Goal: Information Seeking & Learning: Learn about a topic

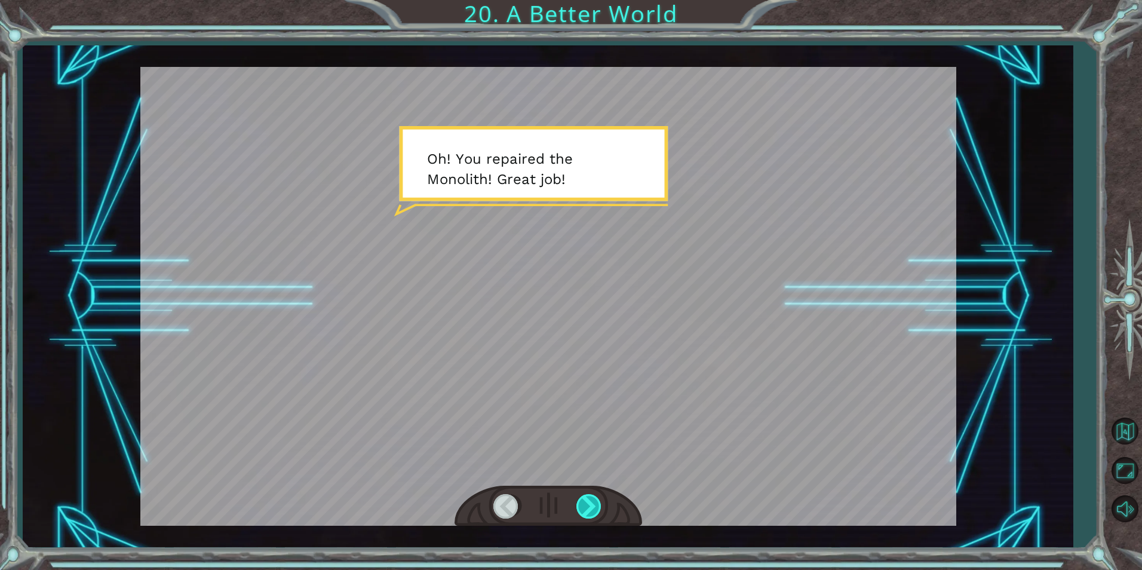
click at [595, 506] on div at bounding box center [589, 506] width 27 height 24
click at [593, 504] on div at bounding box center [589, 506] width 27 height 24
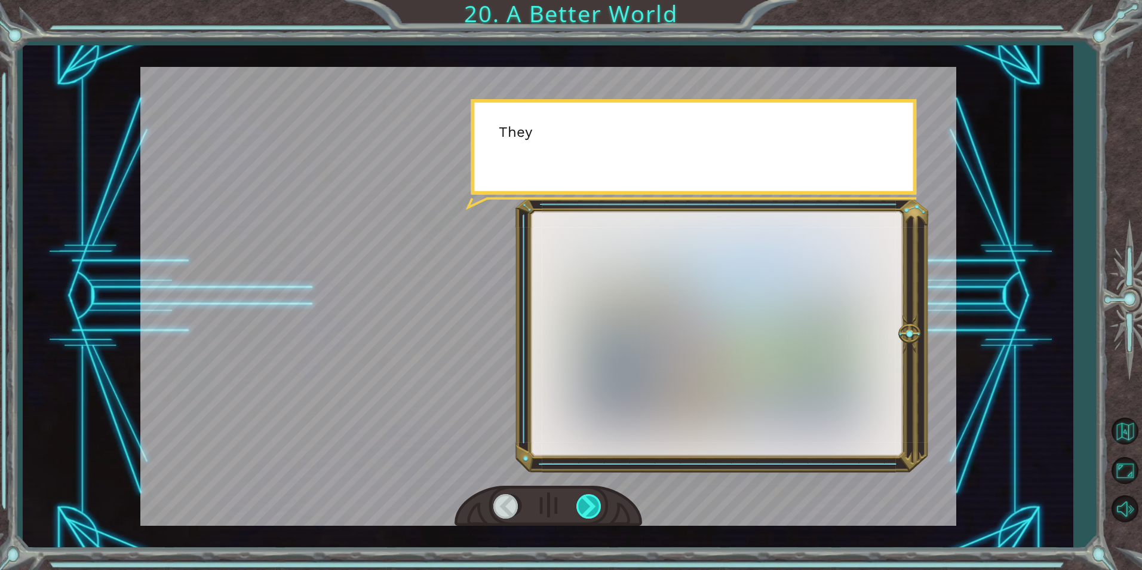
click at [593, 504] on div at bounding box center [589, 506] width 27 height 24
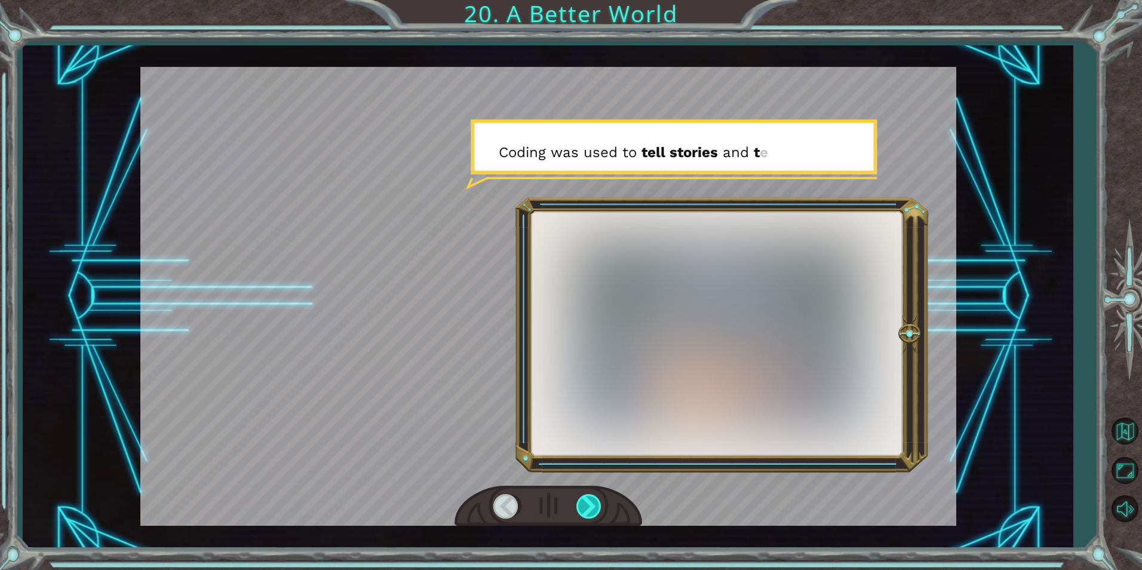
click at [593, 504] on div at bounding box center [589, 506] width 27 height 24
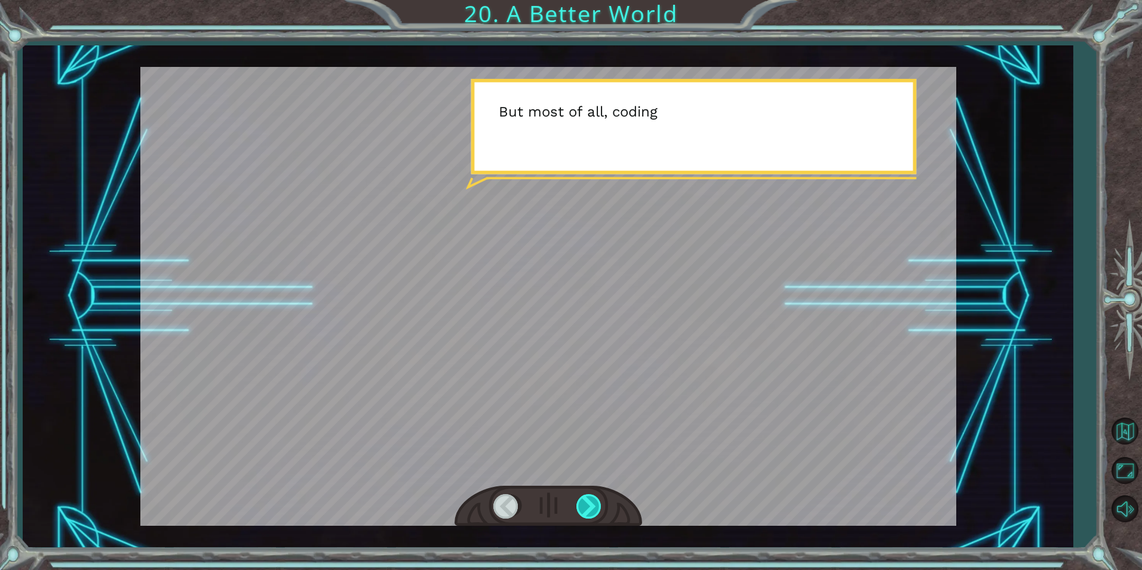
click at [593, 504] on div at bounding box center [589, 506] width 27 height 24
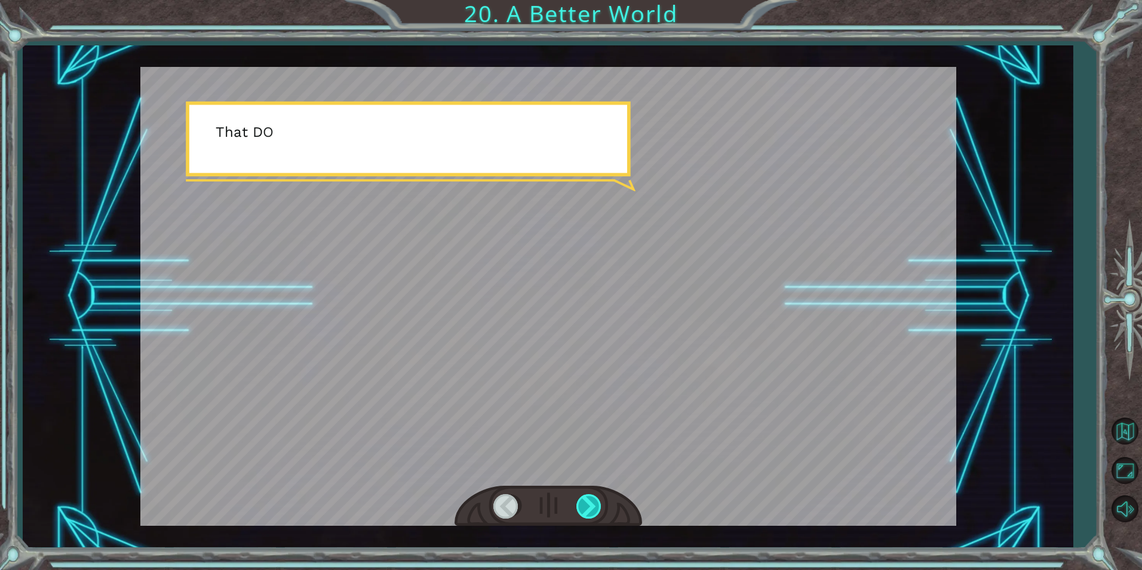
click at [593, 504] on div at bounding box center [589, 506] width 27 height 24
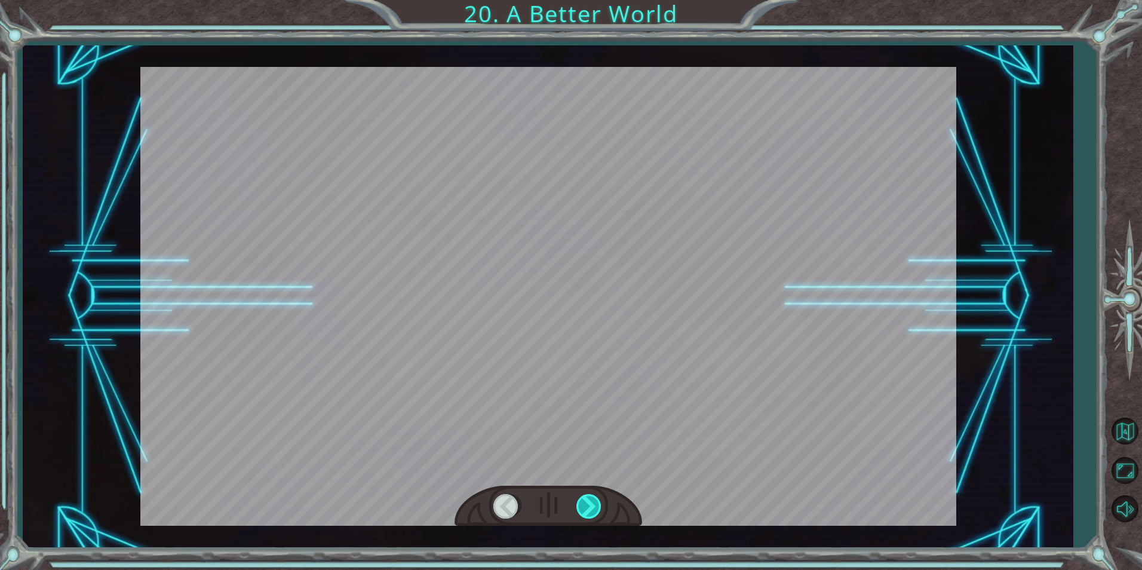
click at [593, 504] on div at bounding box center [589, 506] width 27 height 24
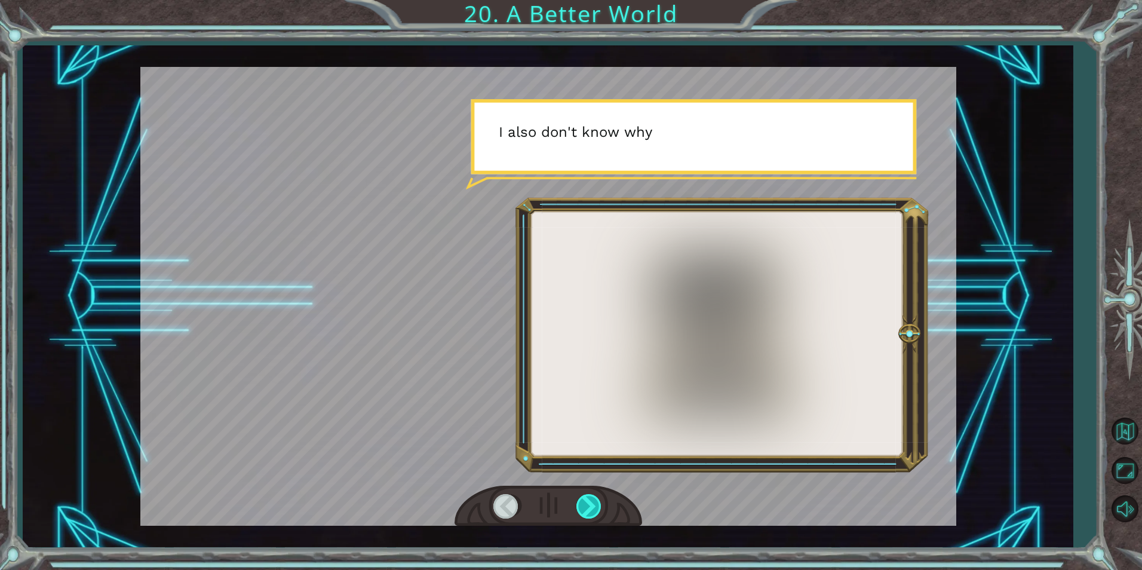
click at [593, 504] on div at bounding box center [589, 506] width 27 height 24
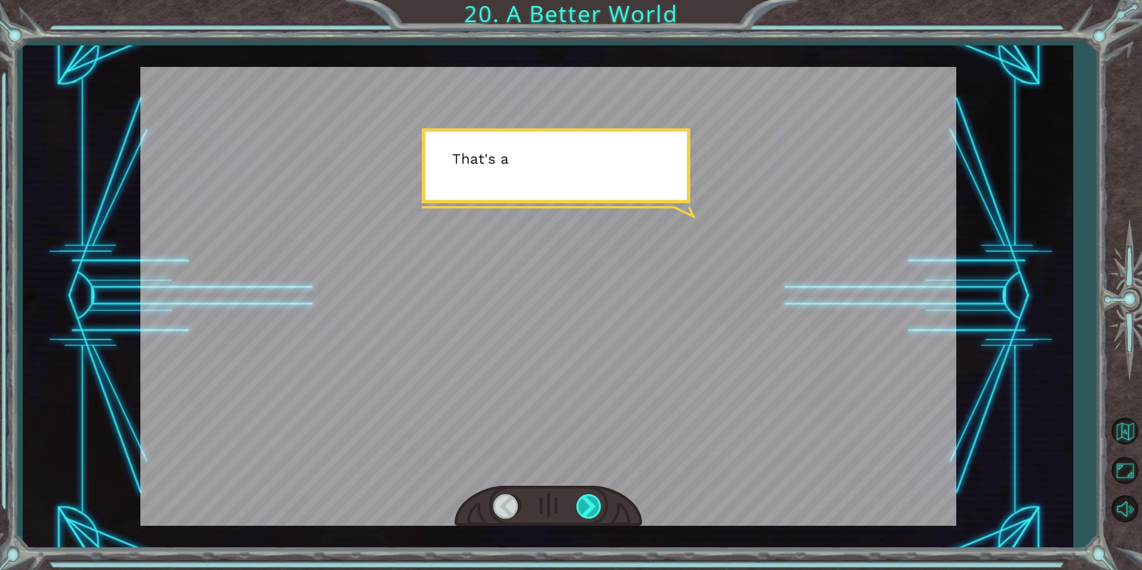
click at [593, 504] on div at bounding box center [589, 506] width 27 height 24
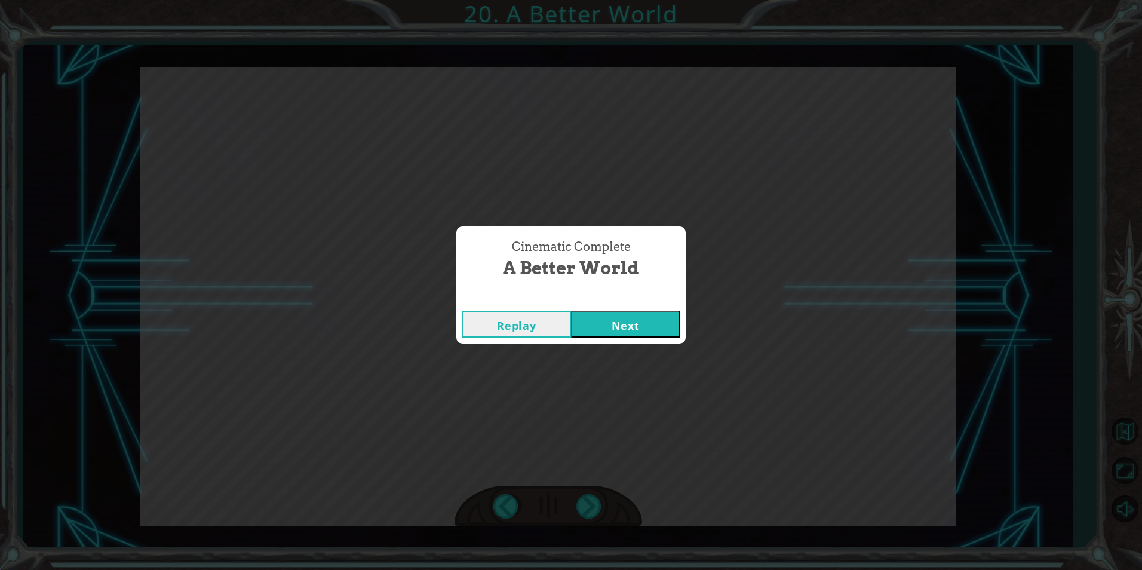
click at [629, 316] on button "Next" at bounding box center [625, 324] width 109 height 27
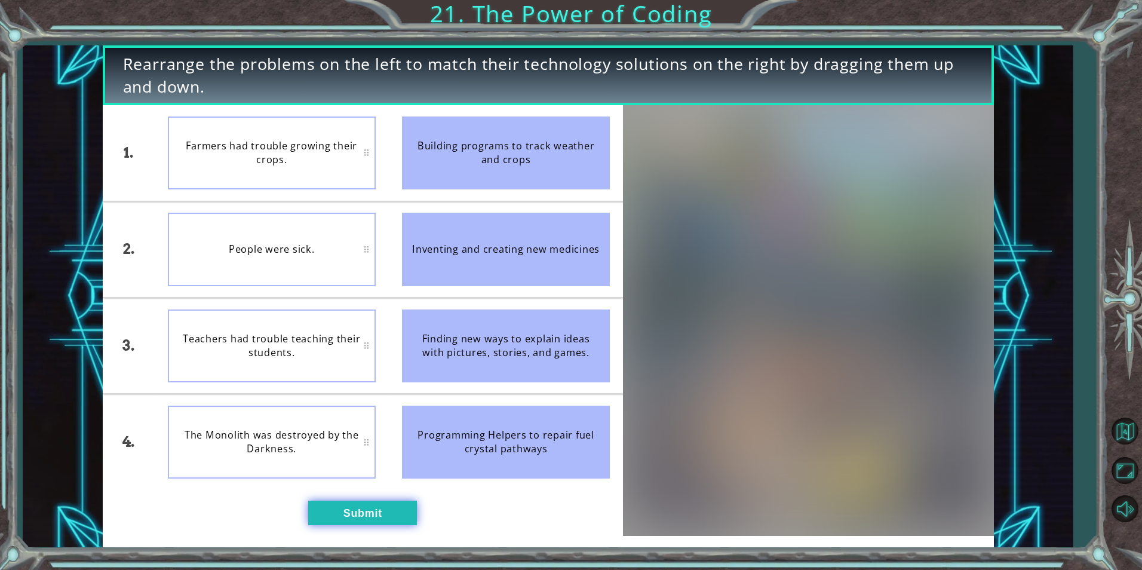
click at [392, 507] on button "Submit" at bounding box center [362, 512] width 109 height 24
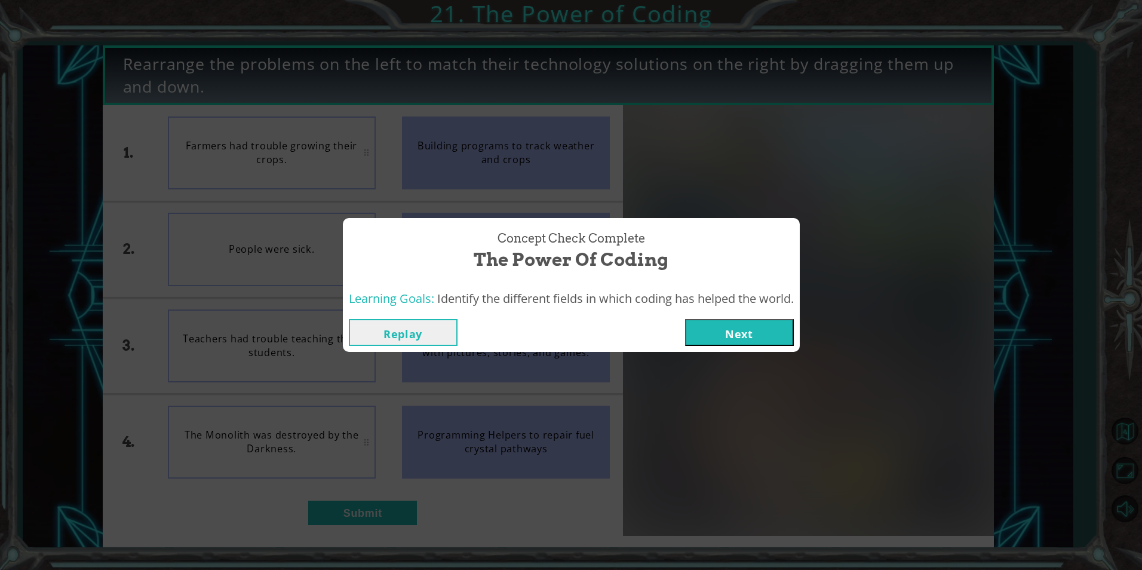
click at [756, 327] on button "Next" at bounding box center [739, 332] width 109 height 27
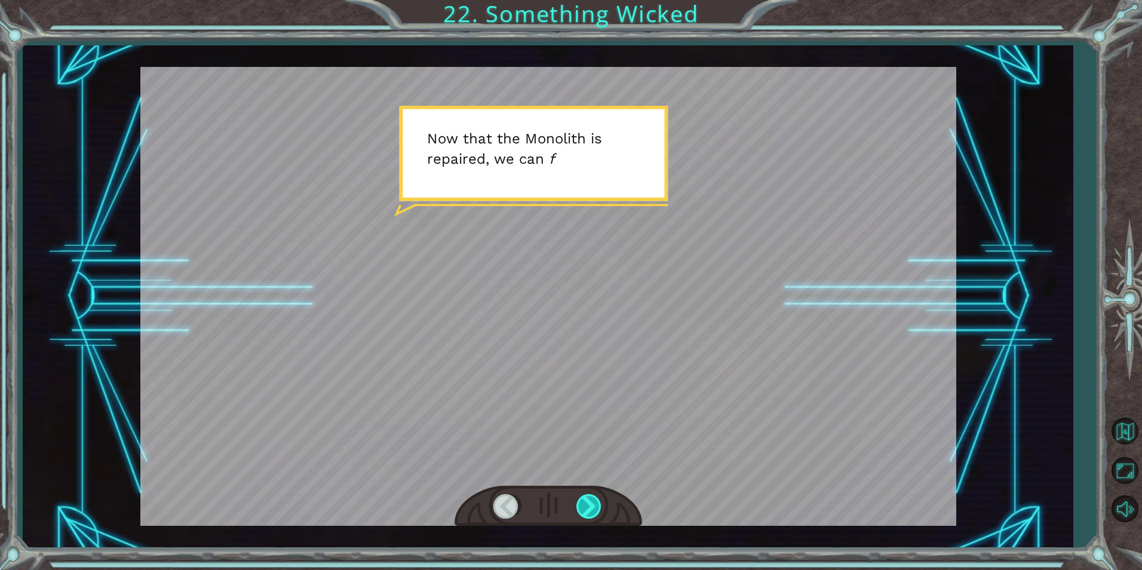
click at [597, 504] on div at bounding box center [589, 506] width 27 height 24
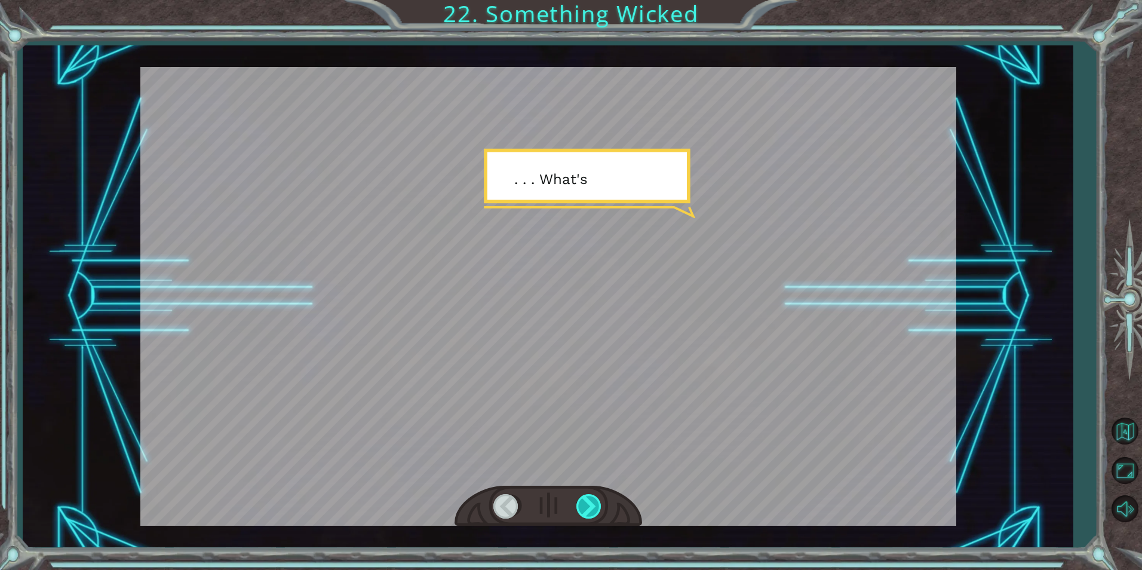
click at [597, 504] on div at bounding box center [589, 506] width 27 height 24
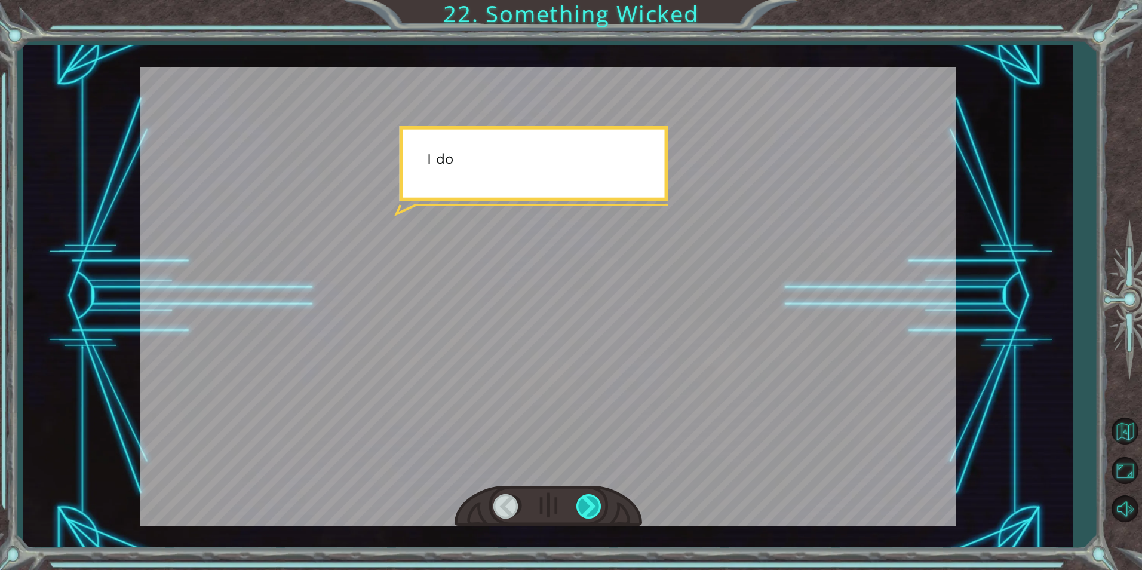
click at [597, 503] on div at bounding box center [589, 506] width 27 height 24
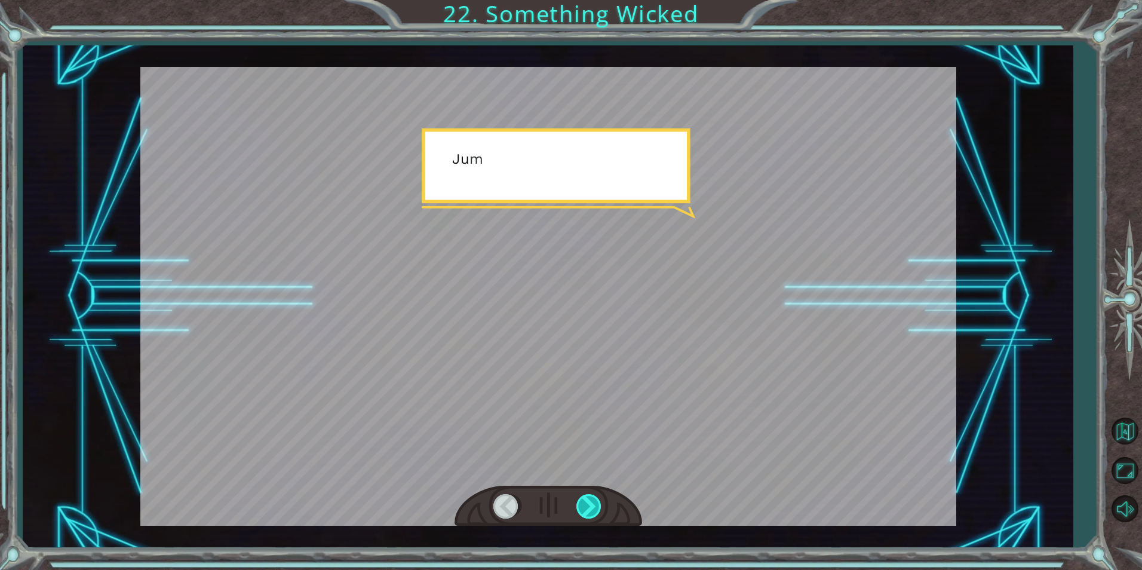
click at [597, 503] on div at bounding box center [589, 506] width 27 height 24
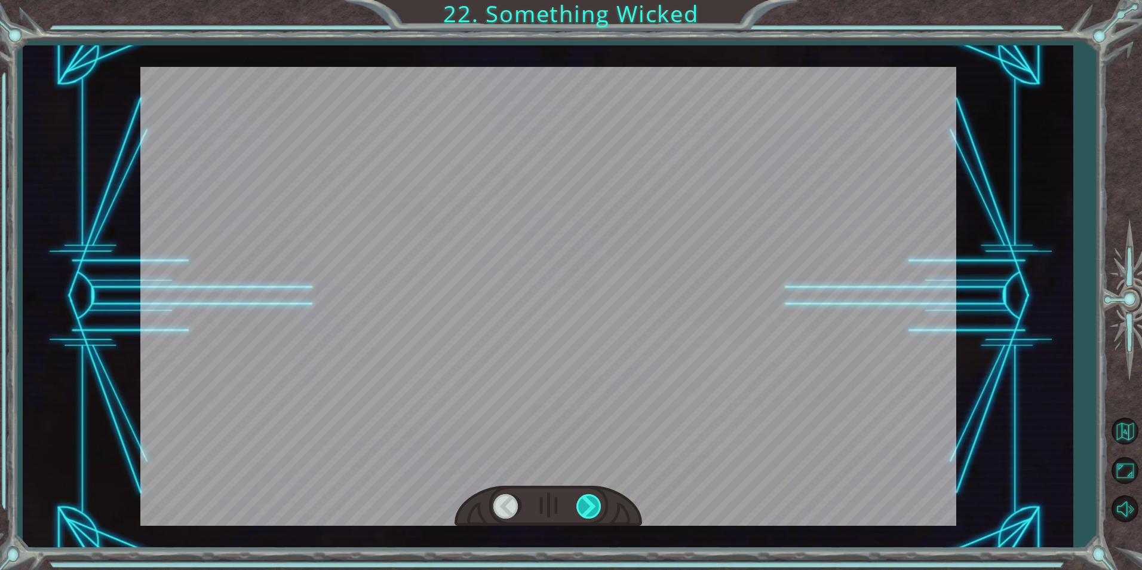
click at [591, 497] on div at bounding box center [589, 506] width 27 height 24
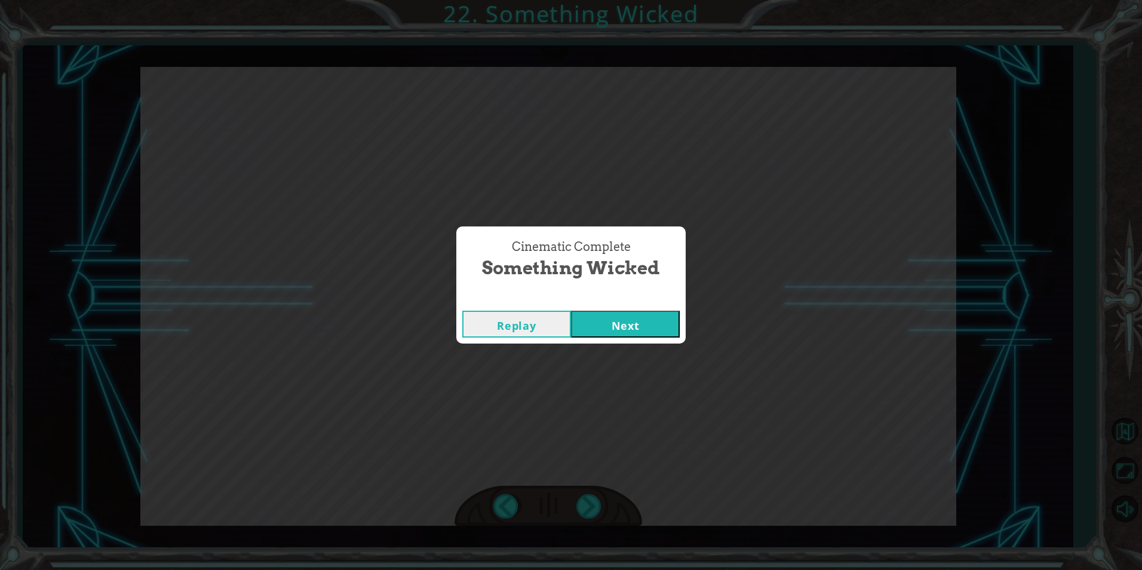
click at [620, 331] on button "Next" at bounding box center [625, 324] width 109 height 27
